Goal: Check status: Verify the current state of an ongoing process or item

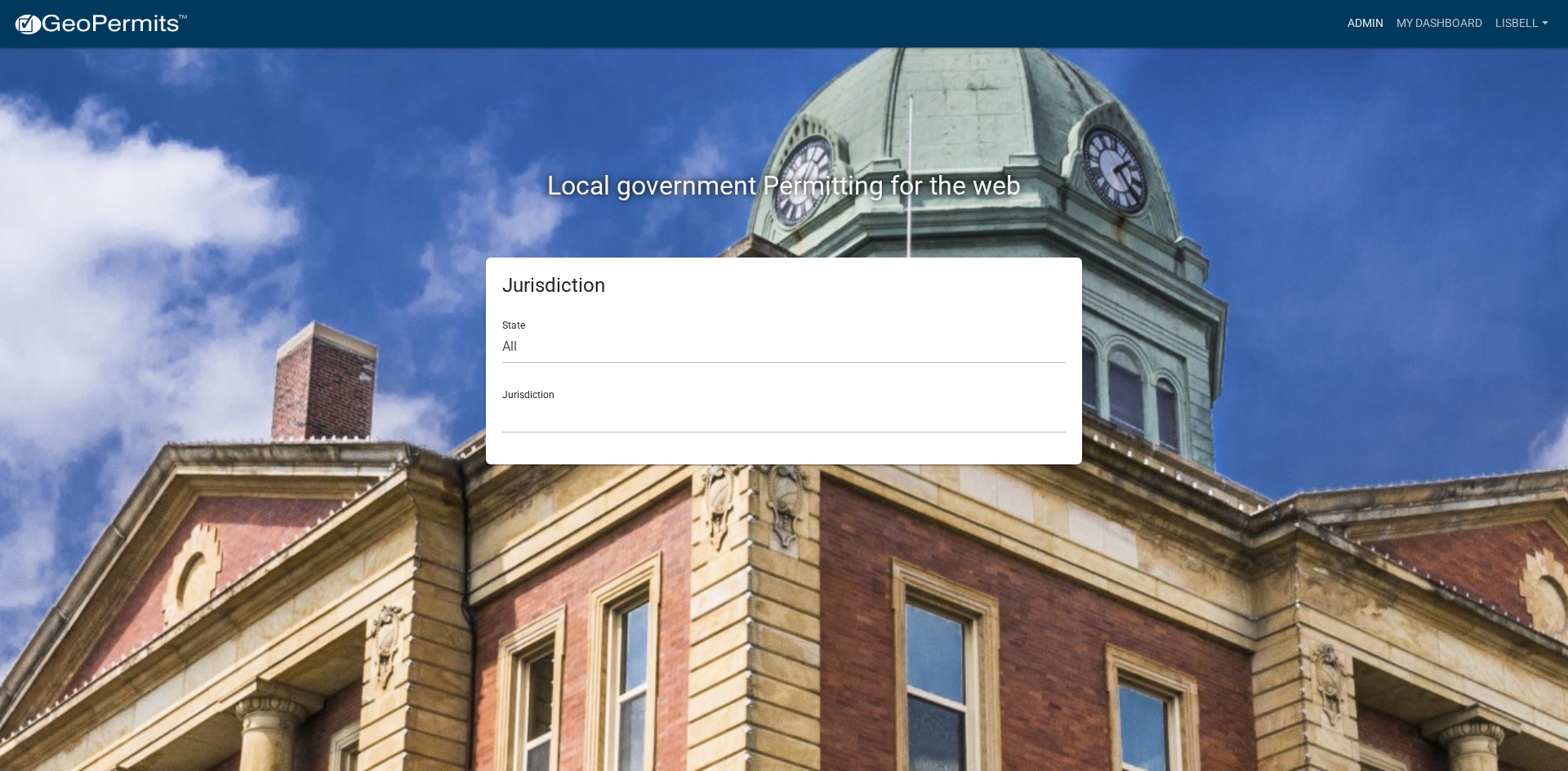
click at [1371, 23] on link "Admin" at bounding box center [1365, 24] width 49 height 31
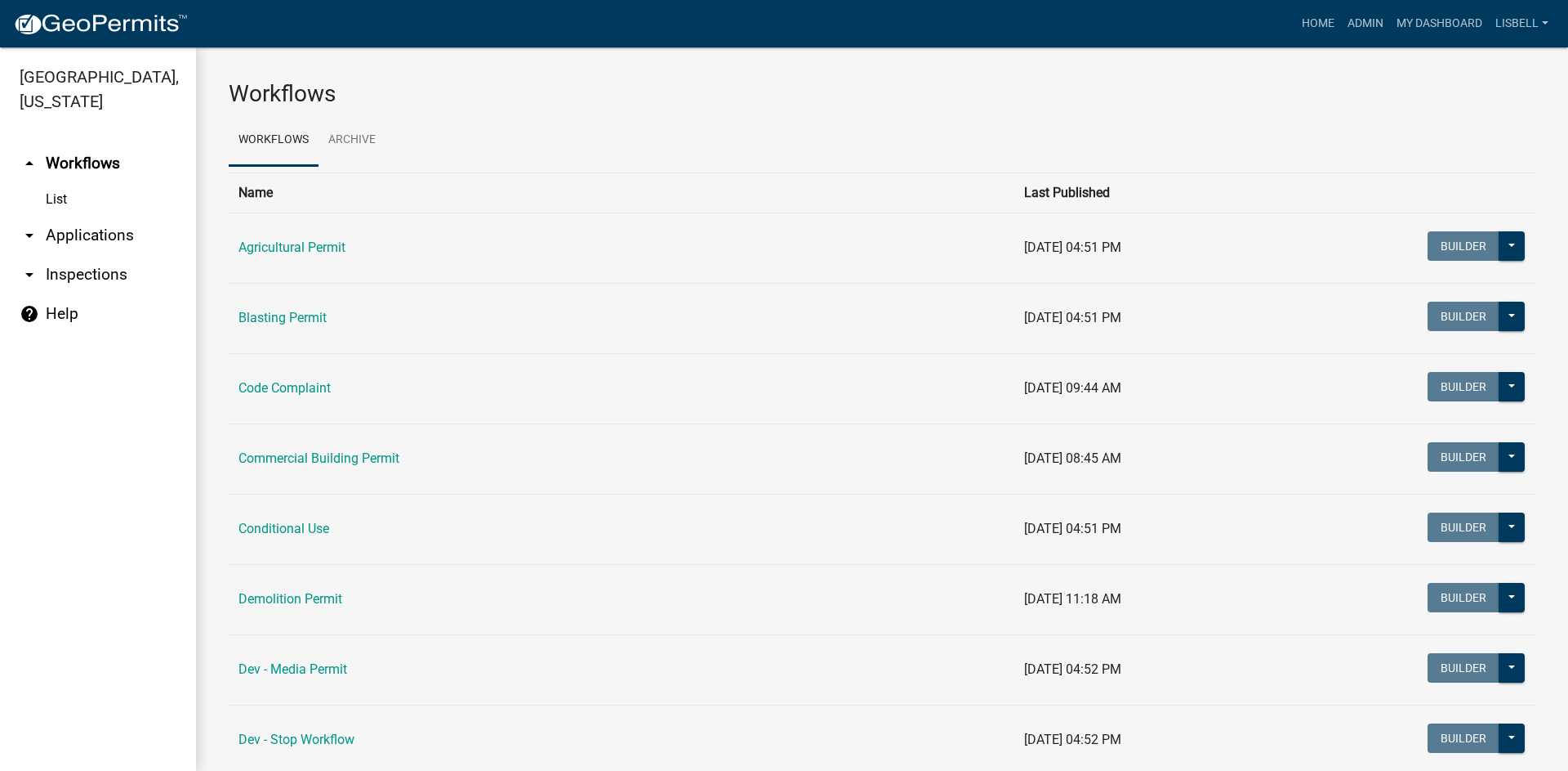
click at [53, 202] on link "List" at bounding box center [98, 199] width 196 height 33
click at [75, 233] on link "arrow_drop_down Applications" at bounding box center [98, 235] width 196 height 39
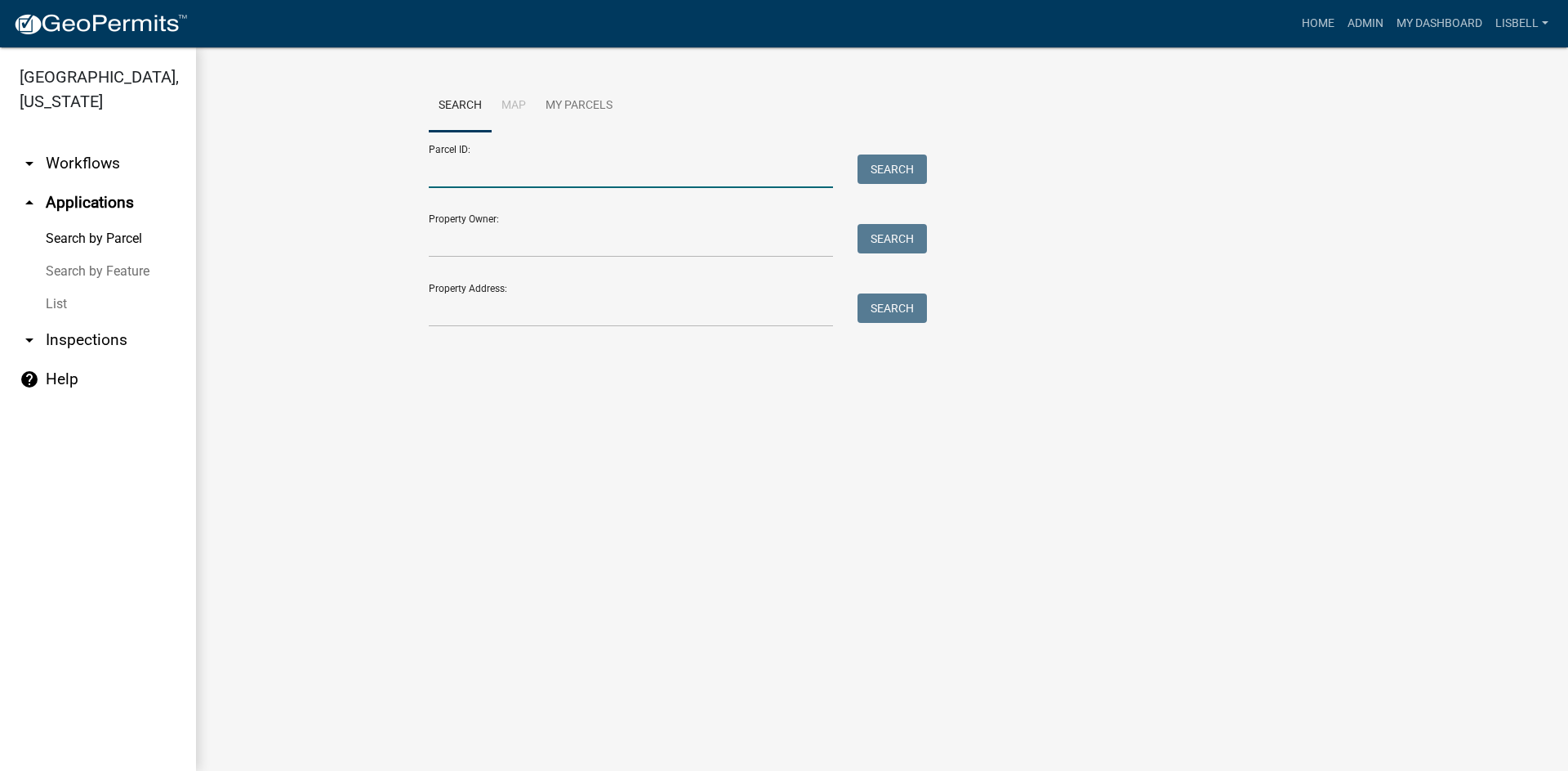
click at [517, 180] on input "Parcel ID:" at bounding box center [631, 171] width 404 height 34
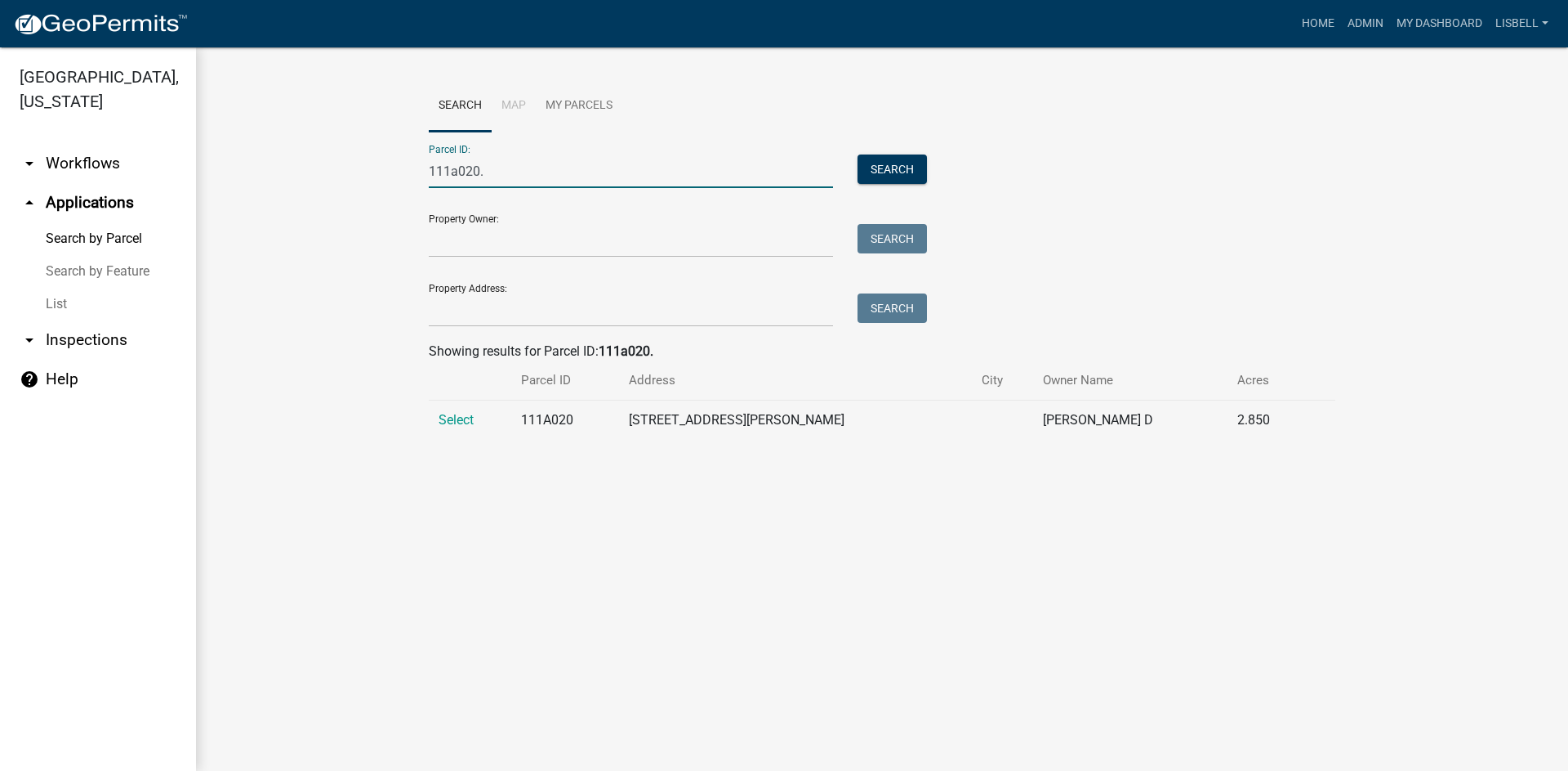
click at [517, 166] on input "111a020." at bounding box center [631, 171] width 404 height 34
click at [456, 418] on span "Select" at bounding box center [456, 420] width 35 height 15
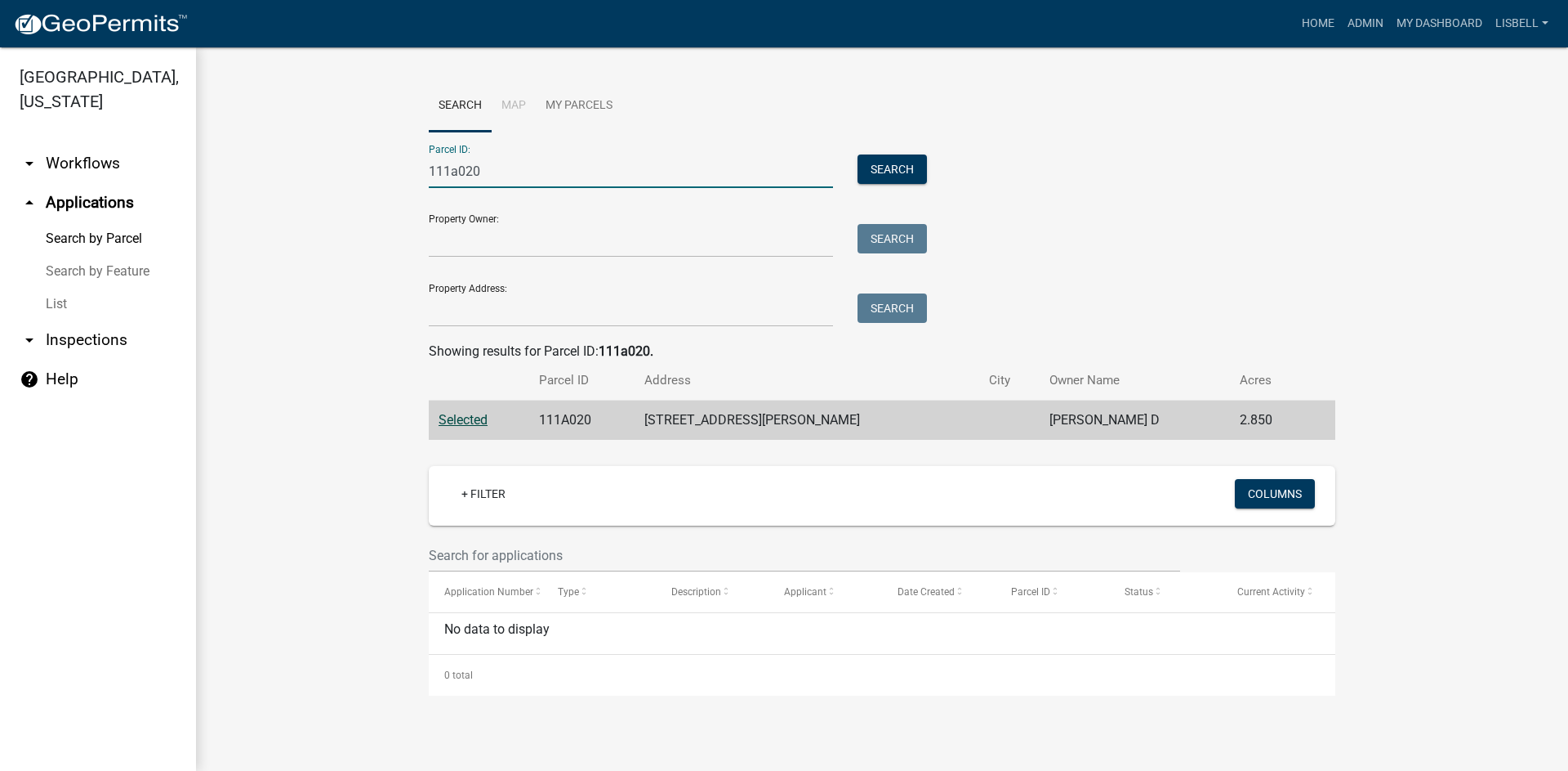
click at [528, 168] on input "111a020" at bounding box center [631, 171] width 404 height 34
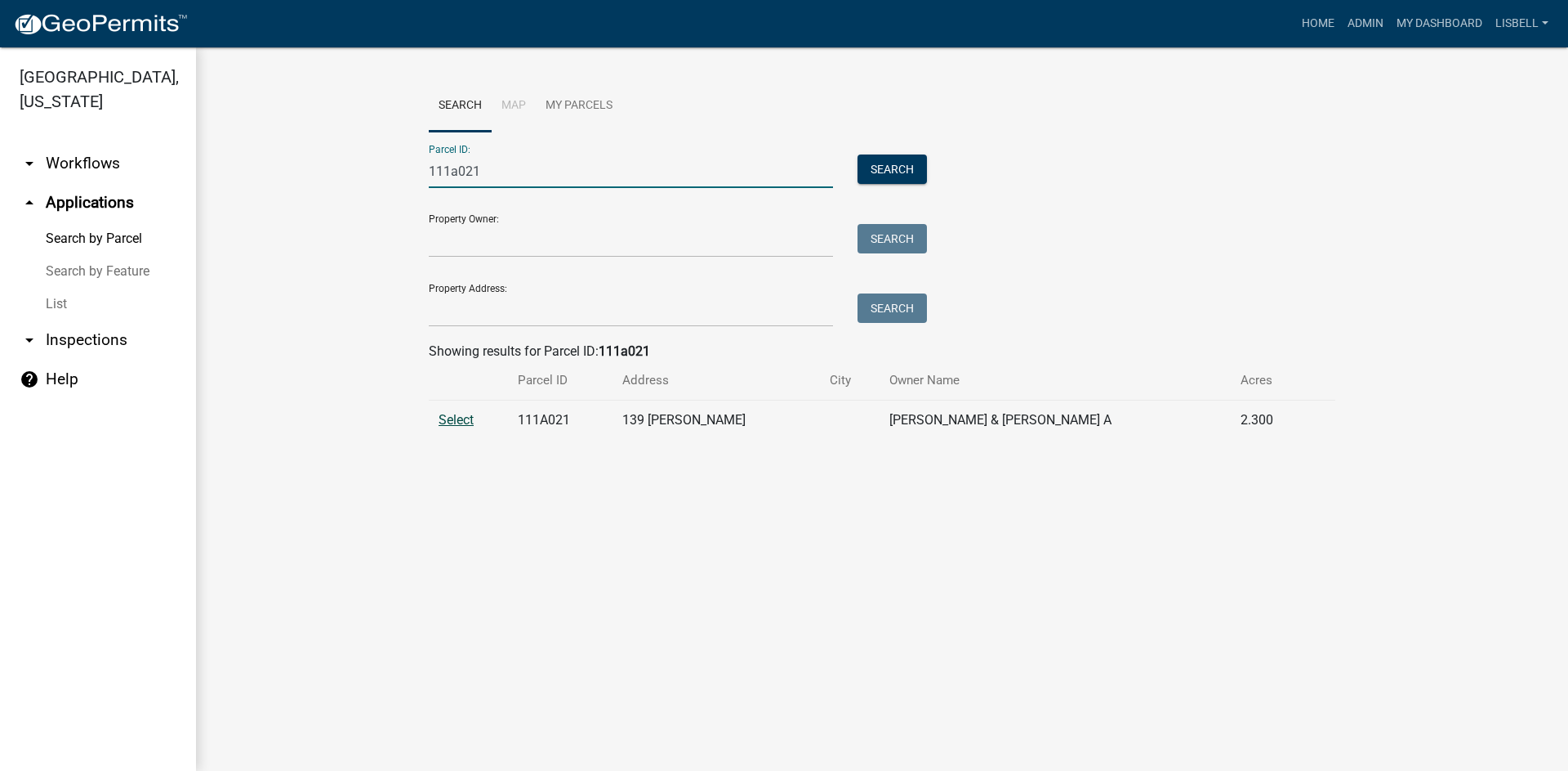
type input "111a021"
click at [464, 424] on span "Select" at bounding box center [456, 420] width 35 height 15
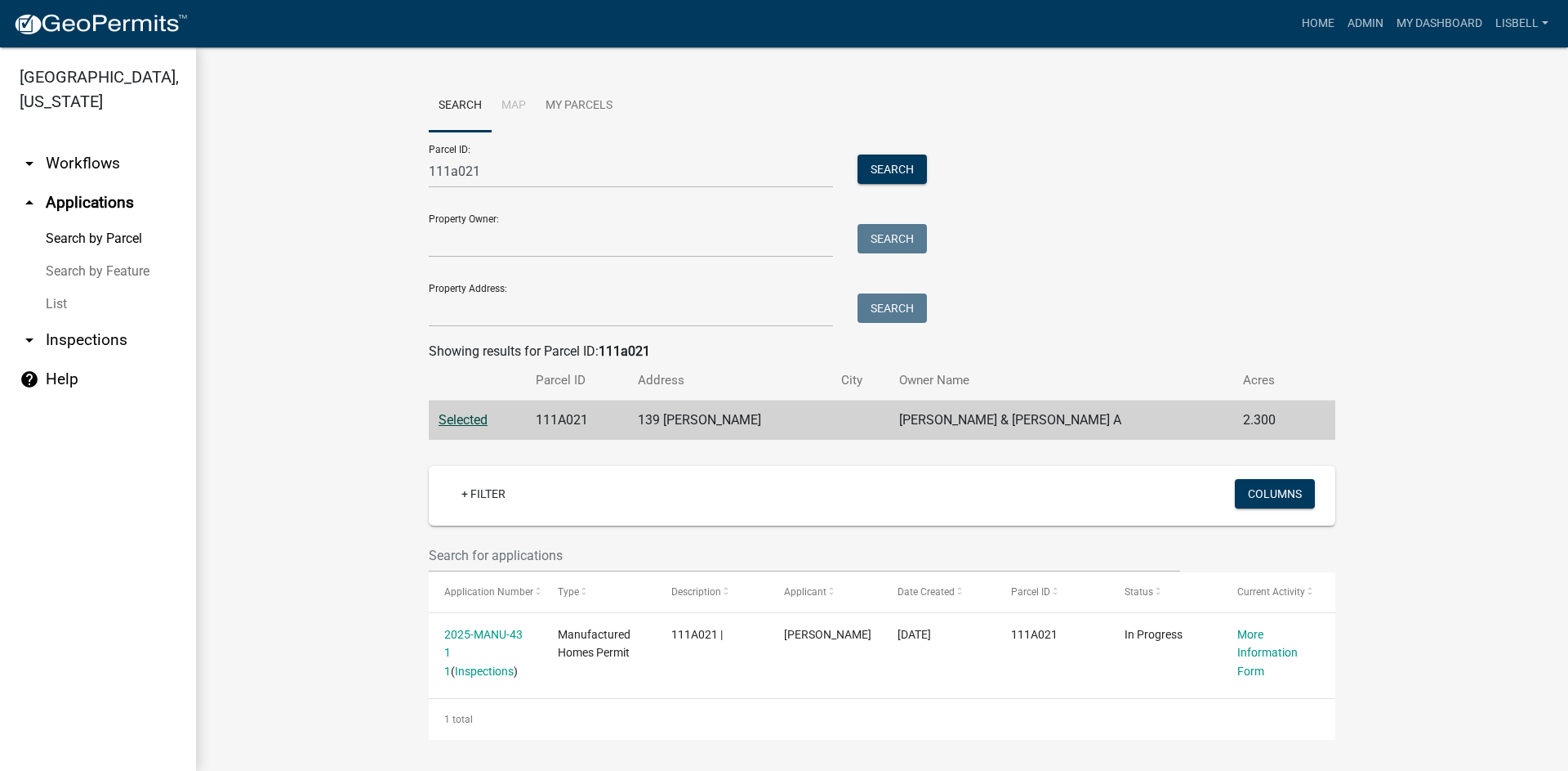
scroll to position [2, 0]
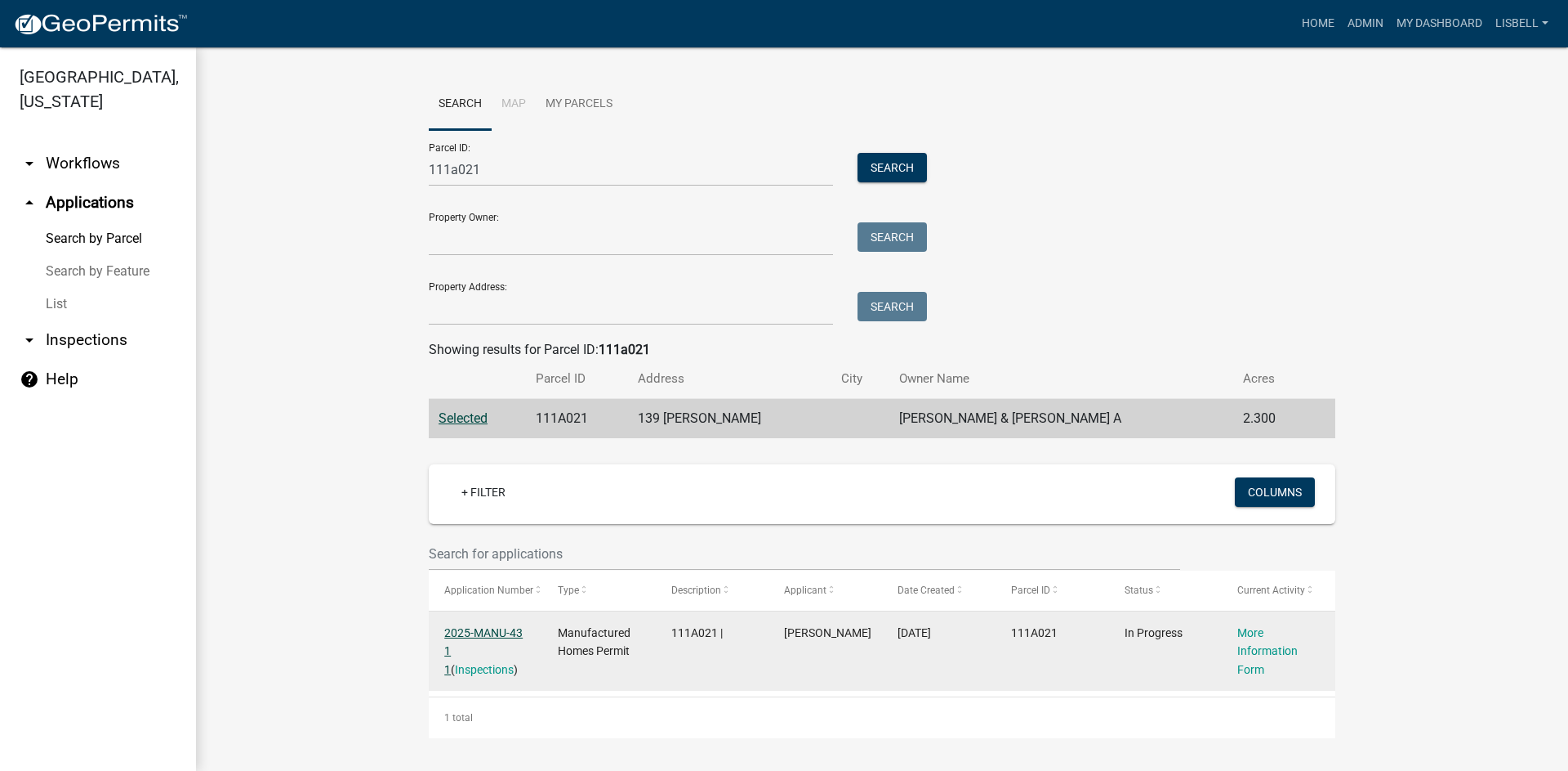
click at [496, 635] on link "2025-MANU-43 1 1" at bounding box center [484, 651] width 79 height 51
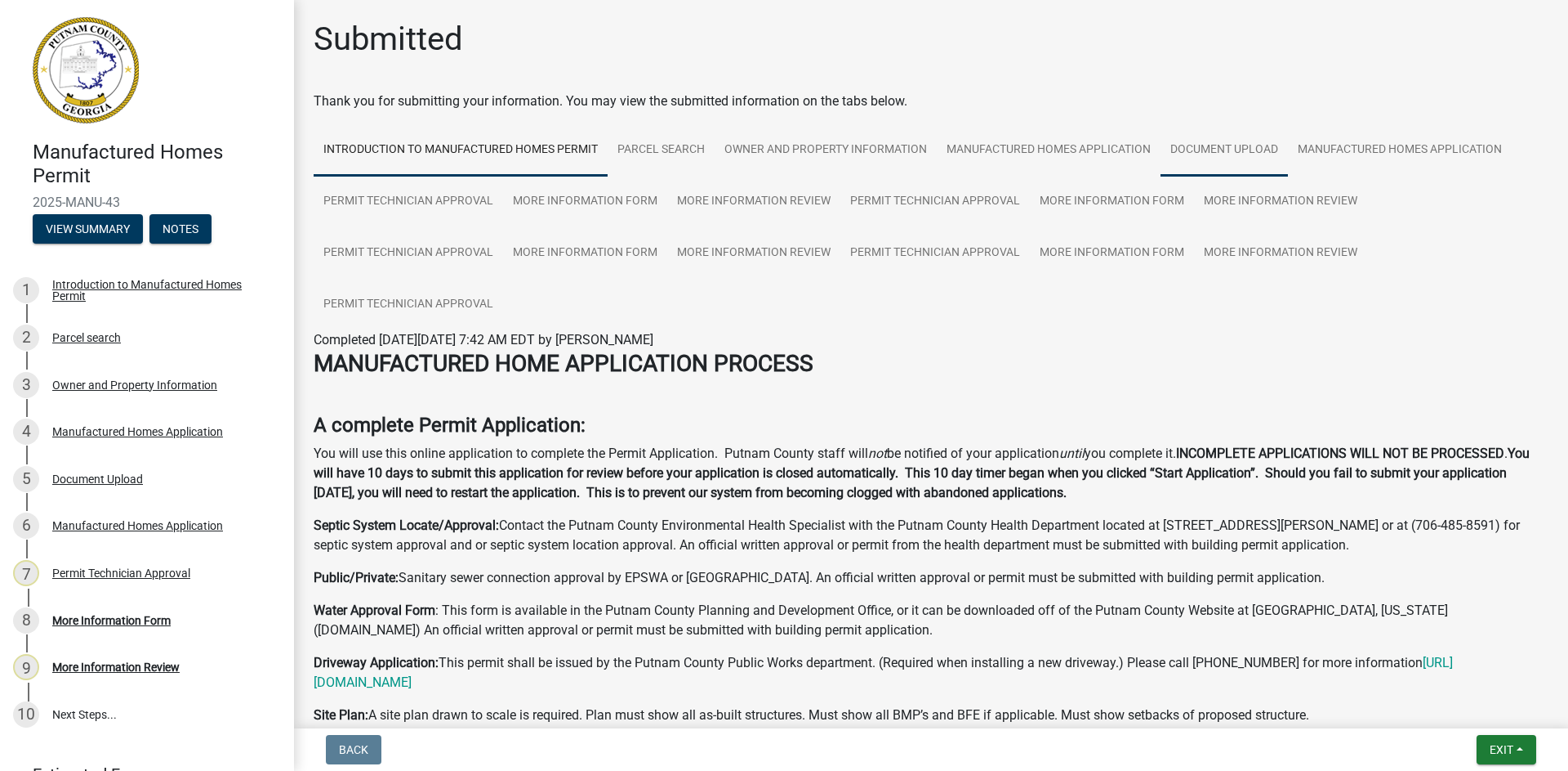
click at [1264, 150] on link "Document Upload" at bounding box center [1224, 151] width 127 height 53
